Goal: Contribute content

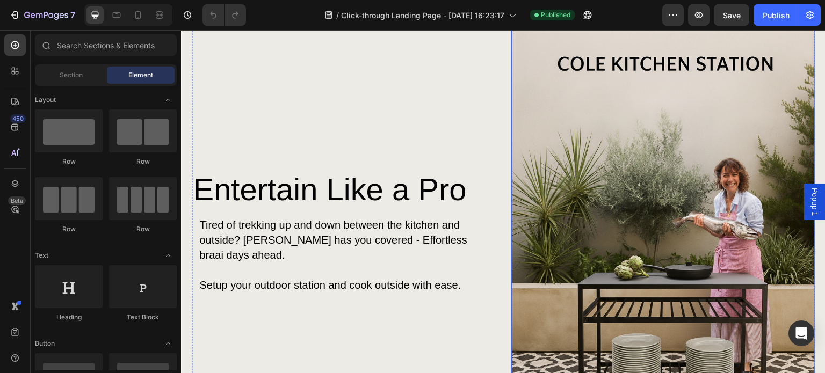
scroll to position [1128, 0]
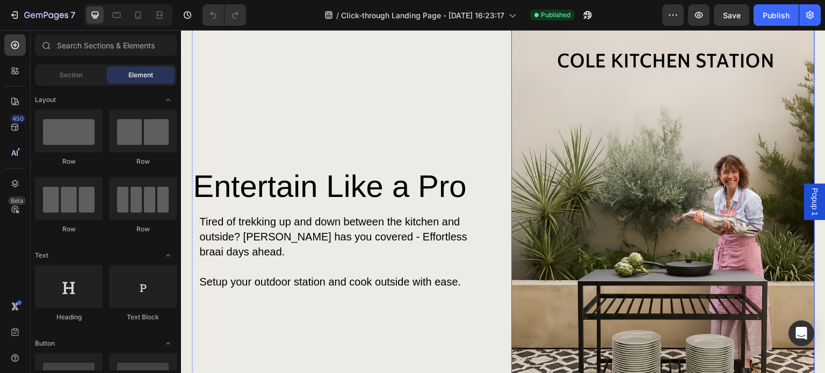
click at [643, 201] on img at bounding box center [662, 244] width 303 height 455
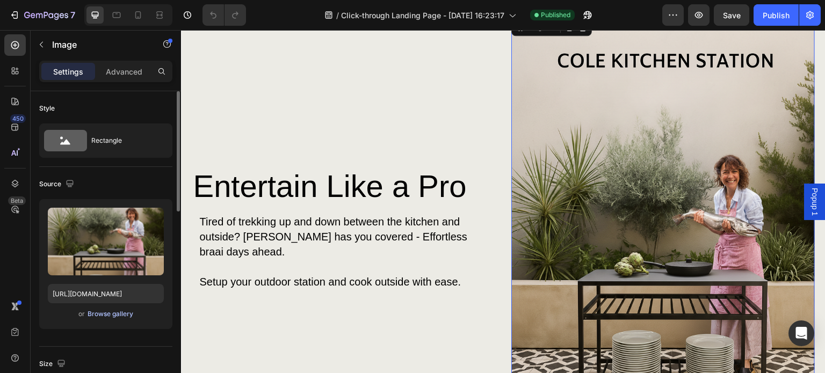
click at [107, 313] on div "Browse gallery" at bounding box center [111, 314] width 46 height 10
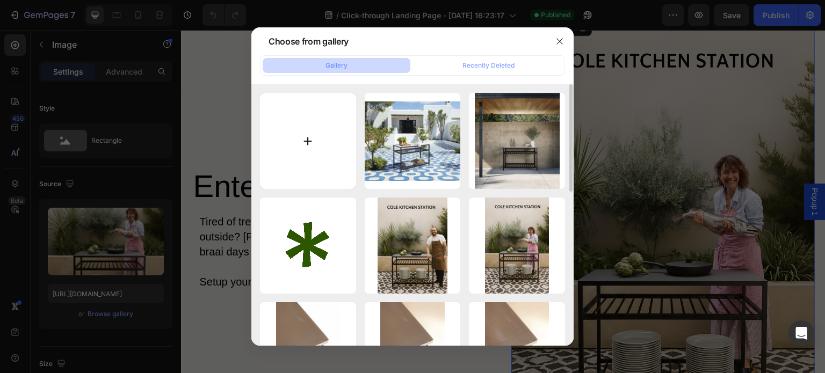
click at [319, 137] on input "file" at bounding box center [308, 141] width 96 height 96
type input "C:\fakepath\Generated Image [DATE] - 1_08PM.png"
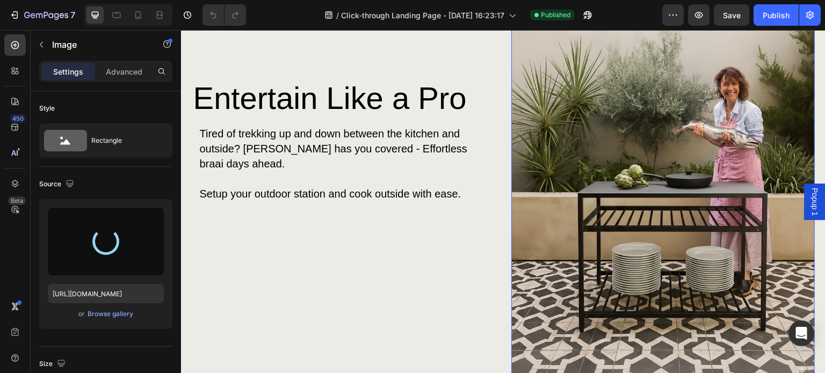
scroll to position [1235, 0]
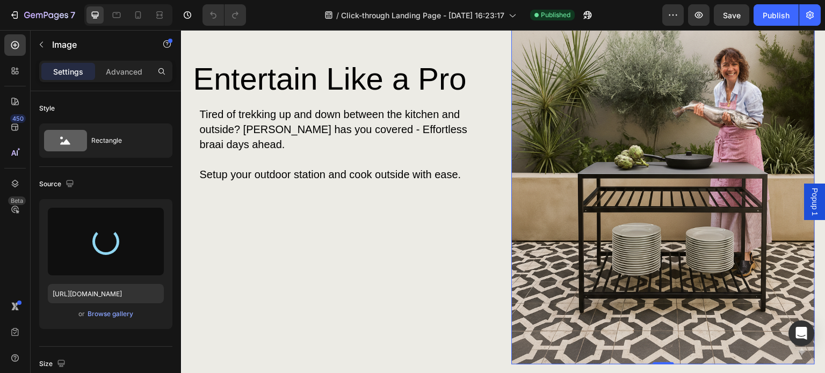
type input "[URL][DOMAIN_NAME]"
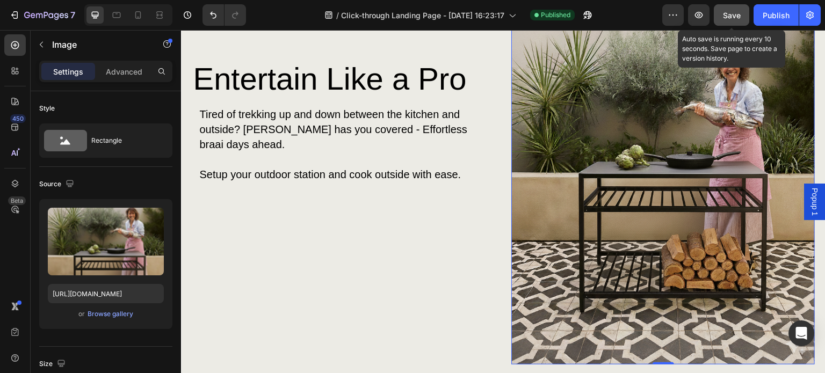
click at [741, 19] on button "Save" at bounding box center [731, 14] width 35 height 21
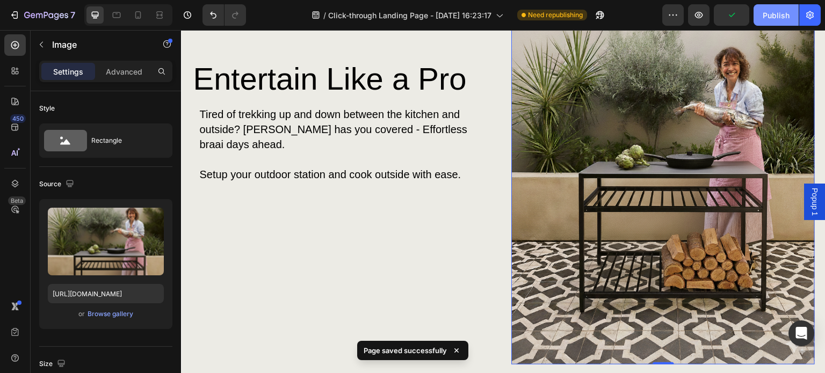
click at [771, 19] on div "Publish" at bounding box center [776, 15] width 27 height 11
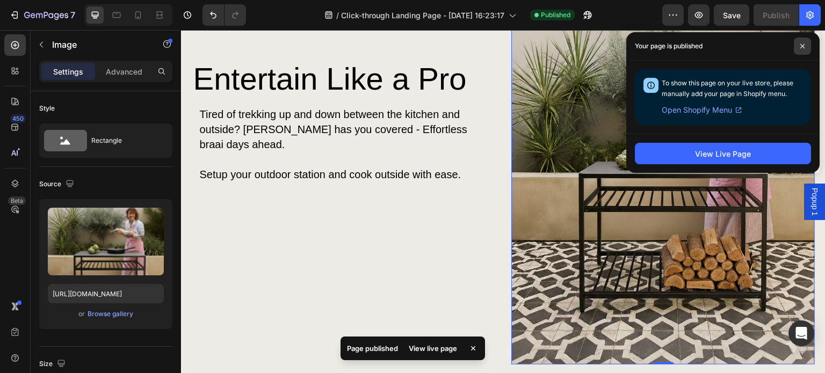
click at [803, 44] on icon at bounding box center [802, 46] width 5 height 5
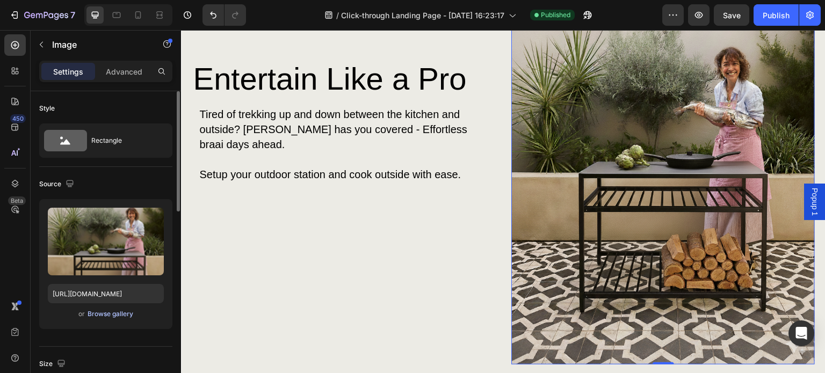
click at [103, 314] on div "Browse gallery" at bounding box center [111, 314] width 46 height 10
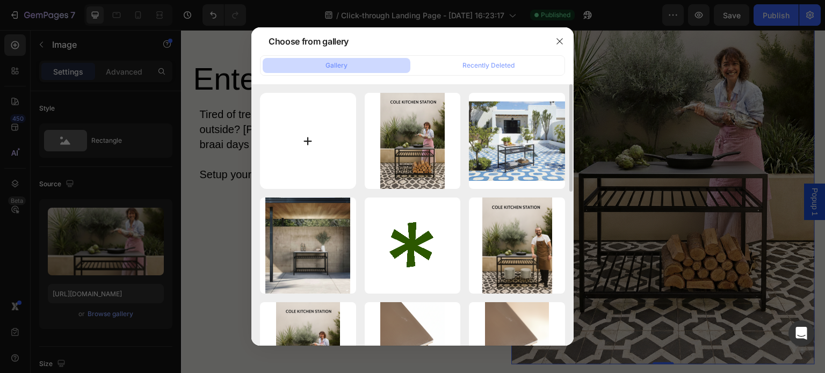
click at [301, 143] on input "file" at bounding box center [308, 141] width 96 height 96
type input "C:\fakepath\Generated Image [DATE] - 1_17PM.png"
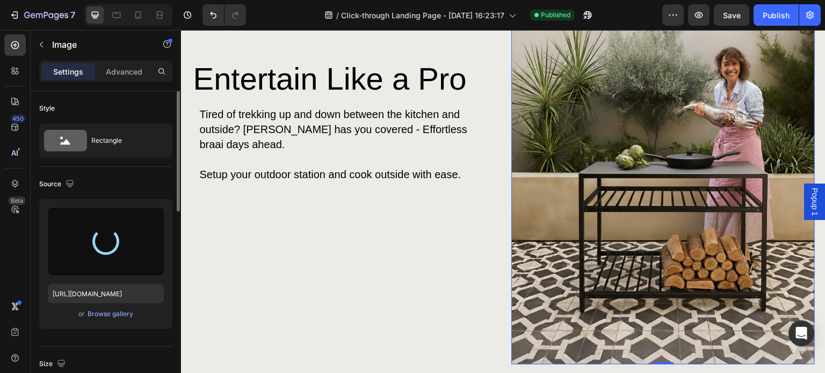
type input "[URL][DOMAIN_NAME]"
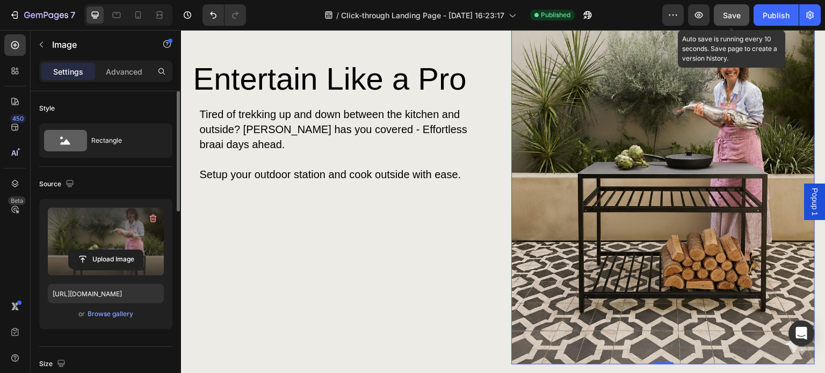
click at [737, 17] on span "Save" at bounding box center [732, 15] width 18 height 9
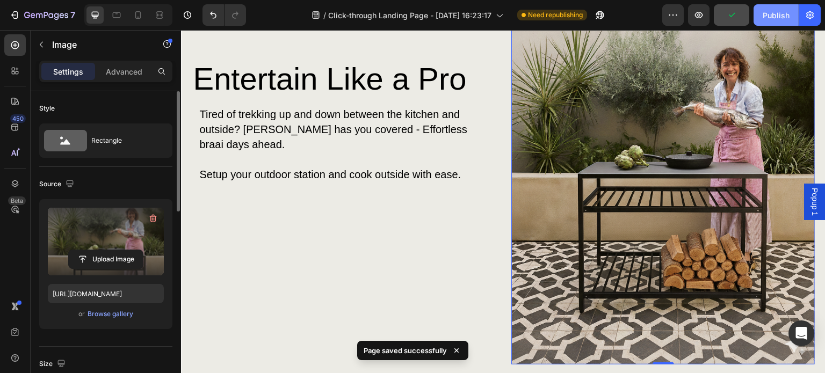
click at [772, 14] on div "Publish" at bounding box center [776, 15] width 27 height 11
